Goal: Task Accomplishment & Management: Manage account settings

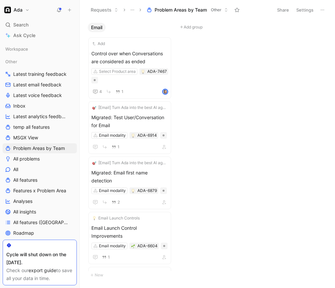
click at [305, 12] on button "Settings" at bounding box center [304, 9] width 23 height 9
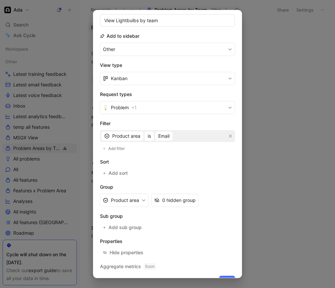
scroll to position [70, 0]
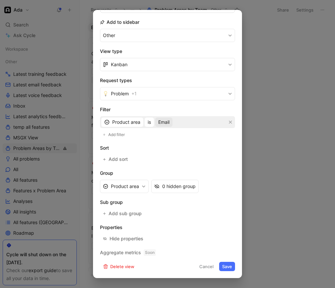
click at [165, 121] on span "Email" at bounding box center [163, 122] width 11 height 8
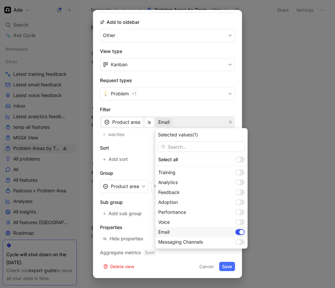
click at [239, 230] on div at bounding box center [241, 232] width 5 height 5
click at [236, 221] on div at bounding box center [238, 222] width 5 height 5
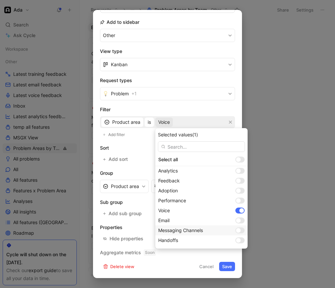
scroll to position [31, 0]
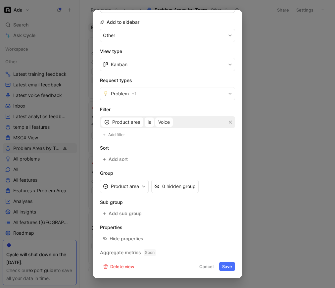
click at [225, 267] on button "Save" at bounding box center [227, 266] width 16 height 9
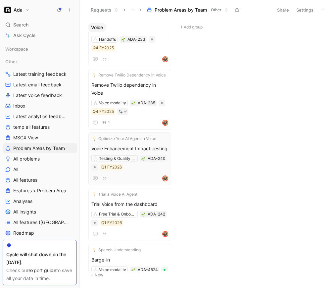
scroll to position [880, 0]
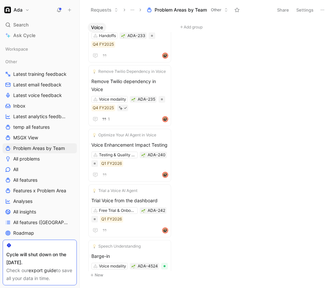
click at [286, 9] on button "Share" at bounding box center [283, 9] width 18 height 9
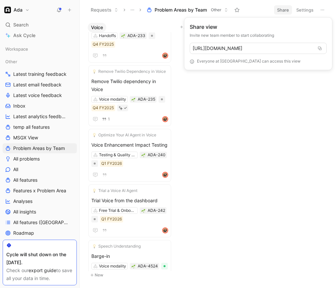
click at [306, 7] on html "Ada Search ⌘ K Ask Cycle Workspace Other Latest training feedback Latest email …" at bounding box center [167, 144] width 335 height 288
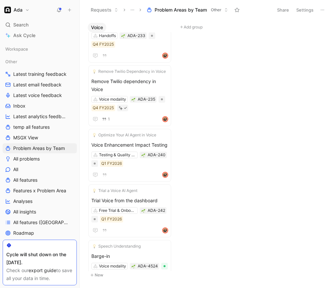
click at [306, 8] on button "Settings" at bounding box center [304, 9] width 23 height 9
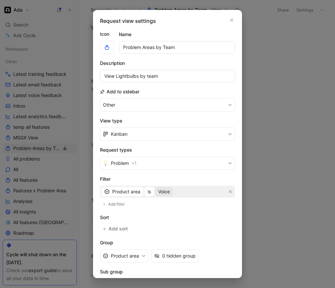
click at [165, 192] on span "Voice" at bounding box center [164, 192] width 12 height 8
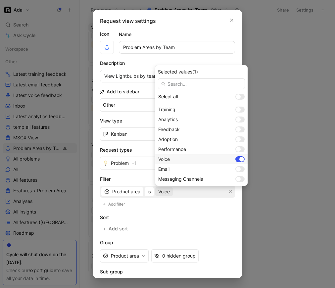
drag, startPoint x: 221, startPoint y: 159, endPoint x: 222, endPoint y: 165, distance: 6.0
click at [239, 159] on div at bounding box center [241, 159] width 5 height 5
click at [236, 169] on div at bounding box center [238, 169] width 5 height 5
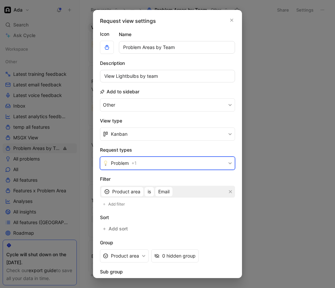
click at [200, 163] on button "Problem + 1" at bounding box center [167, 163] width 135 height 13
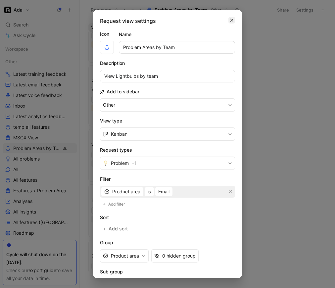
click at [230, 20] on icon "button" at bounding box center [232, 20] width 4 height 5
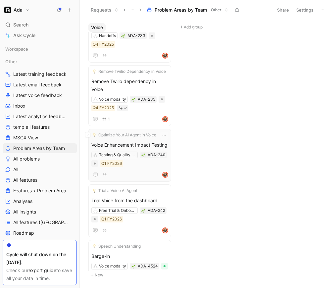
scroll to position [896, 0]
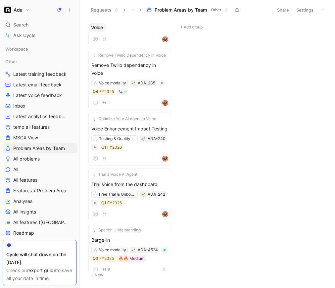
click at [281, 8] on button "Share" at bounding box center [283, 9] width 18 height 9
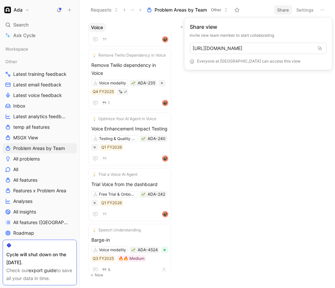
click at [302, 9] on html "Ada Search ⌘ K Ask Cycle Workspace Other Latest training feedback Latest email …" at bounding box center [167, 144] width 335 height 288
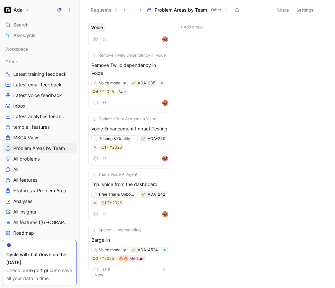
click at [302, 9] on button "Settings" at bounding box center [304, 9] width 23 height 9
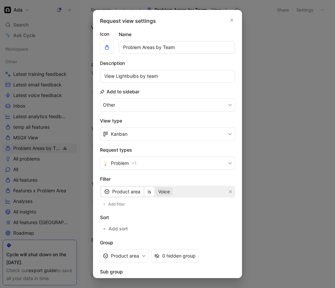
click at [166, 192] on span "Voice" at bounding box center [164, 192] width 12 height 8
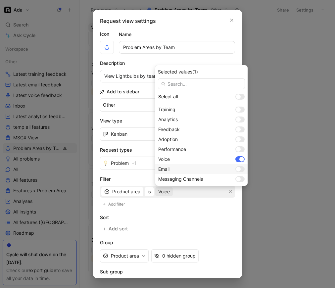
drag, startPoint x: 223, startPoint y: 171, endPoint x: 223, endPoint y: 165, distance: 5.7
click at [235, 170] on div at bounding box center [239, 169] width 9 height 6
click at [239, 158] on div at bounding box center [241, 159] width 5 height 5
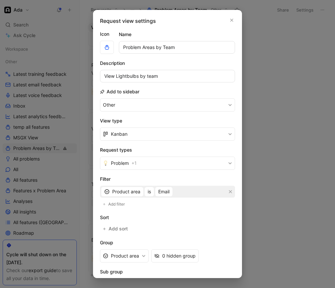
scroll to position [70, 0]
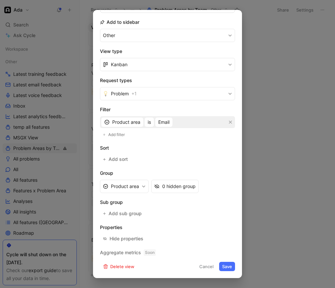
click at [227, 266] on button "Save" at bounding box center [227, 266] width 16 height 9
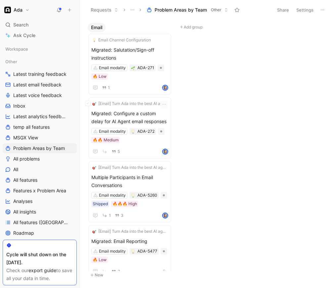
scroll to position [1535, 0]
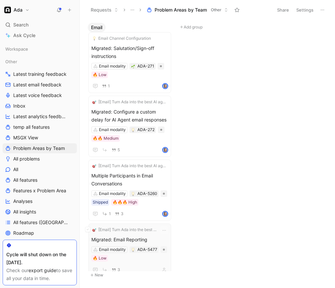
click at [155, 236] on span "Migrated: Email Reporting" at bounding box center [129, 240] width 77 height 8
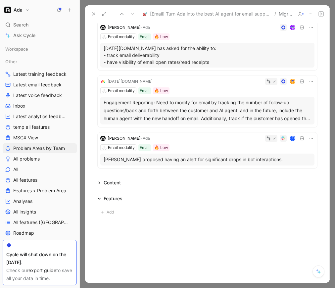
click at [105, 195] on div "Features" at bounding box center [113, 199] width 19 height 8
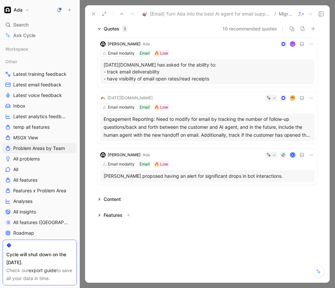
click at [101, 214] on div "Features" at bounding box center [115, 215] width 40 height 8
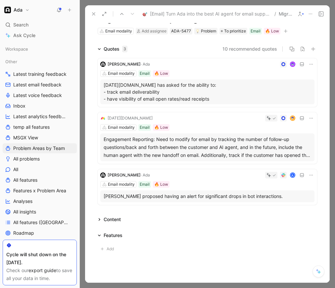
scroll to position [11, 0]
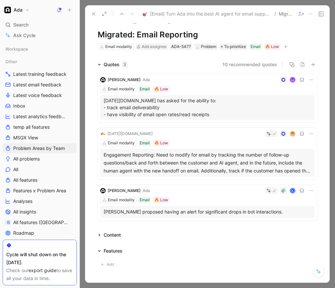
click at [149, 165] on div "Engagement Reporting: Need to modify for email by tracking the number of follow…" at bounding box center [208, 163] width 208 height 24
click at [149, 165] on div "Creator [PERSON_NAME] Creation date [DATE] Customer [DATE][DOMAIN_NAME] Reporte…" at bounding box center [216, 153] width 246 height 258
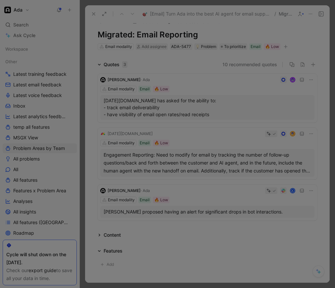
click at [149, 165] on div "Creator [PERSON_NAME] Creation date [DATE] Customer [DATE][DOMAIN_NAME] Reporte…" at bounding box center [206, 153] width 246 height 258
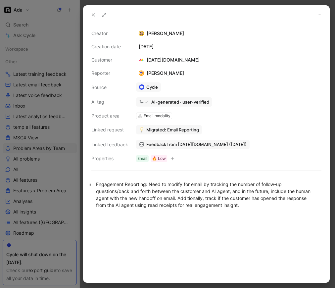
click at [149, 183] on div "Engagement Reporting: Need to modify for email by tracking the number of follow…" at bounding box center [206, 195] width 221 height 28
click at [149, 184] on div "Engagement Reporting: Need to modify for email by tracking the number of follow…" at bounding box center [206, 195] width 221 height 28
copy div "Engagement Reporting: Need to modify for email by tracking the number of follow…"
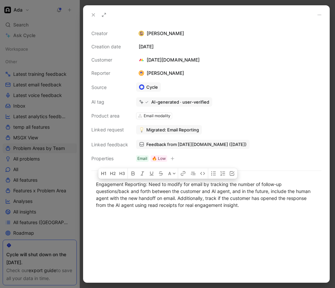
click at [93, 14] on icon at bounding box center [93, 14] width 5 height 5
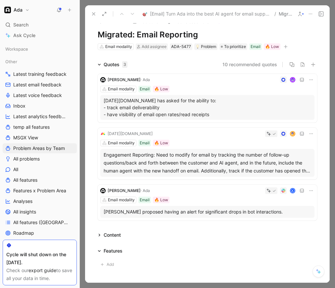
click at [97, 12] on button at bounding box center [93, 13] width 9 height 9
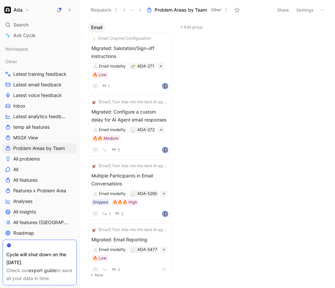
click at [323, 7] on icon at bounding box center [322, 9] width 5 height 5
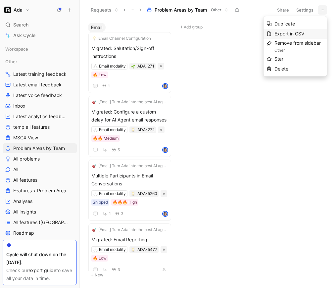
click at [291, 35] on span "Export in CSV" at bounding box center [289, 34] width 30 height 6
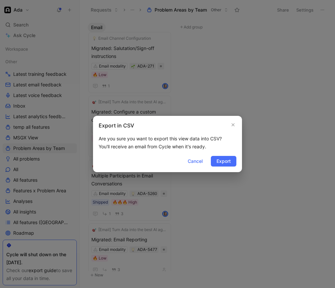
click at [227, 164] on span "Export" at bounding box center [224, 161] width 14 height 8
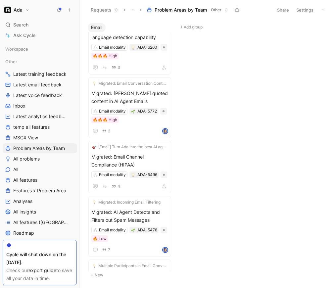
scroll to position [633, 0]
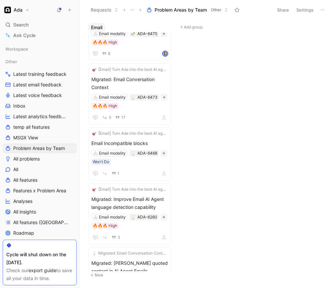
click at [301, 9] on button "Settings" at bounding box center [304, 9] width 23 height 9
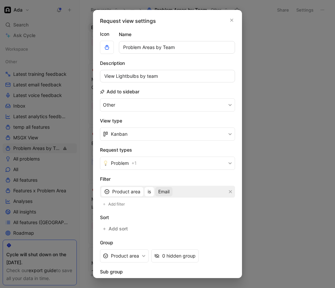
click at [171, 193] on button "Email" at bounding box center [163, 191] width 17 height 9
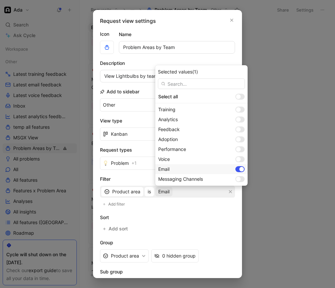
click at [235, 171] on div at bounding box center [239, 169] width 9 height 6
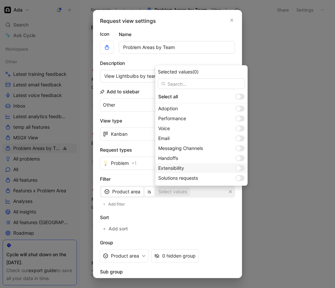
click at [214, 170] on div "Extensibility" at bounding box center [195, 168] width 74 height 8
drag, startPoint x: 215, startPoint y: 206, endPoint x: 212, endPoint y: 206, distance: 3.7
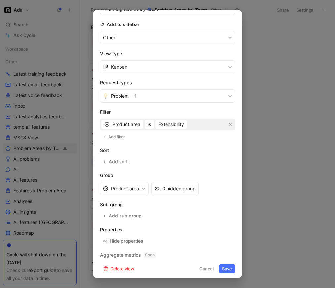
scroll to position [70, 0]
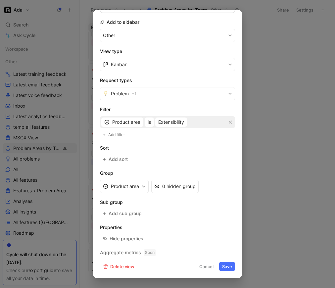
click at [228, 264] on button "Save" at bounding box center [227, 266] width 16 height 9
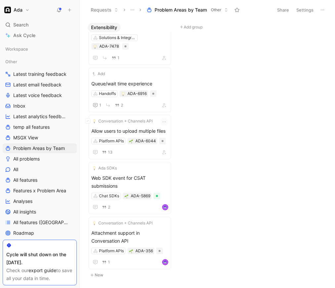
scroll to position [0, 0]
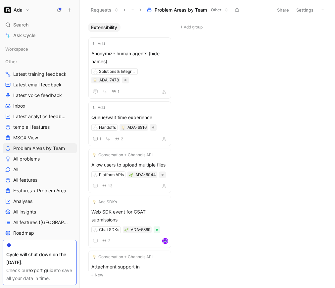
click at [306, 9] on button "Settings" at bounding box center [304, 9] width 23 height 9
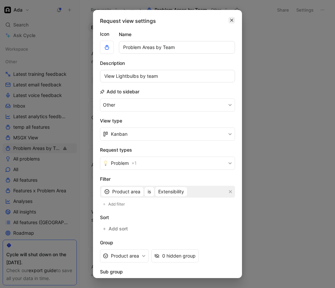
click at [231, 19] on icon "button" at bounding box center [232, 20] width 4 height 5
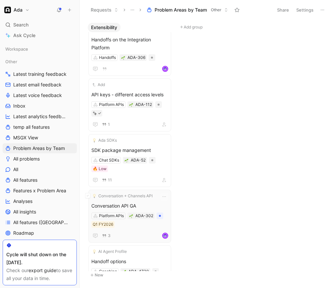
scroll to position [596, 0]
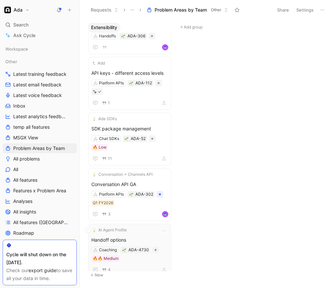
click at [147, 236] on span "Handoff options" at bounding box center [129, 240] width 77 height 8
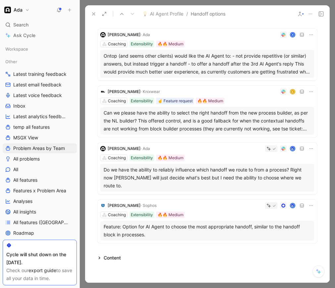
scroll to position [54, 0]
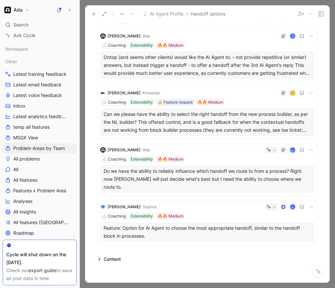
click at [150, 69] on div "Ontop (and seems other clients) would like the AI Agent to: - not provide repet…" at bounding box center [208, 65] width 208 height 24
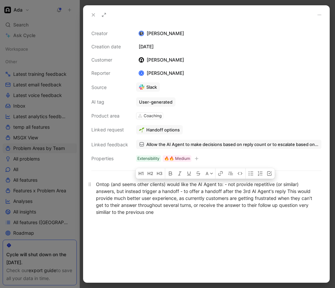
drag, startPoint x: 230, startPoint y: 184, endPoint x: 181, endPoint y: 192, distance: 49.5
click at [181, 192] on div "Ontop (and seems other clients) would like the AI Agent to: - not provide repet…" at bounding box center [206, 198] width 221 height 35
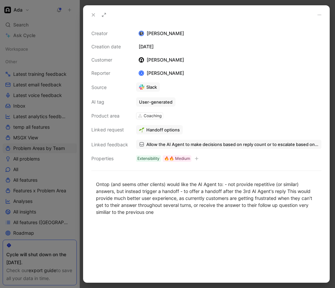
click at [162, 224] on div at bounding box center [206, 253] width 246 height 60
click at [95, 12] on button at bounding box center [93, 14] width 9 height 9
